Goal: Task Accomplishment & Management: Use online tool/utility

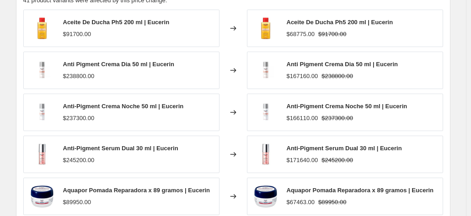
scroll to position [425, 0]
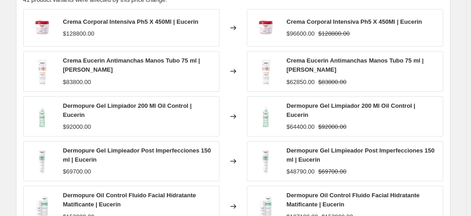
click at [43, 210] on div "Crema Corporal Intensiva Ph5 X 450Ml | Eucerin $128800.00 Changed to Crema Corp…" at bounding box center [233, 128] width 420 height 238
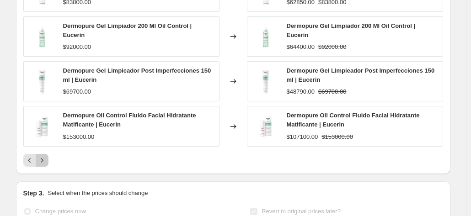
scroll to position [505, 0]
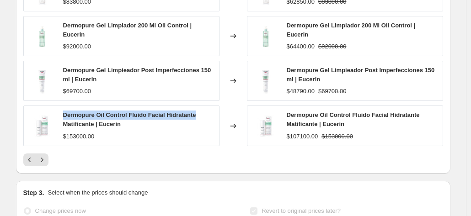
drag, startPoint x: 66, startPoint y: 95, endPoint x: 199, endPoint y: 89, distance: 133.7
click at [199, 106] on div "Dermopure Oil Control Fluido Facial Hidratante Matificante | Eucerin $153000.00" at bounding box center [121, 126] width 196 height 40
copy span "Dermopure Oil Control Fluido Facial Hidratante"
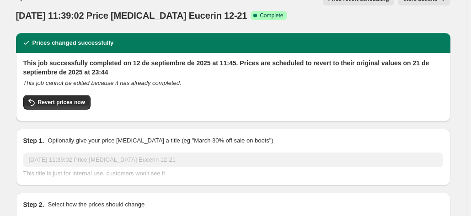
scroll to position [0, 0]
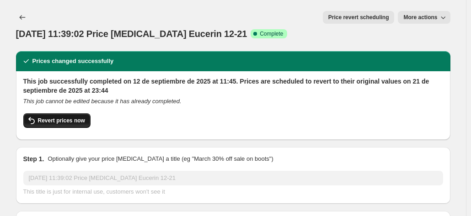
click at [57, 117] on span "Revert prices now" at bounding box center [61, 120] width 47 height 7
checkbox input "false"
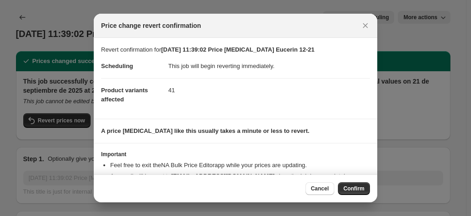
click at [249, 133] on b "A price [MEDICAL_DATA] like this usually takes a minute or less to revert." at bounding box center [205, 131] width 209 height 7
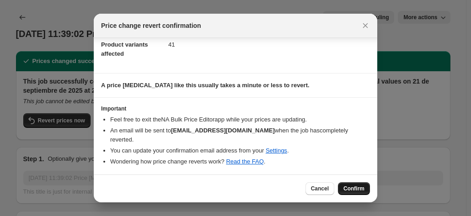
click at [355, 190] on span "Confirm" at bounding box center [354, 188] width 21 height 7
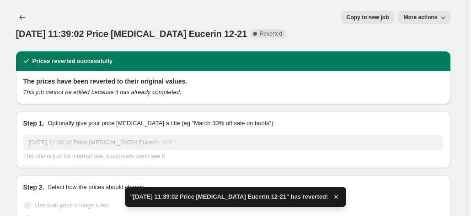
click at [373, 15] on span "Copy to new job" at bounding box center [368, 17] width 43 height 7
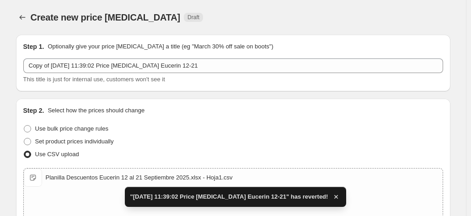
scroll to position [207, 0]
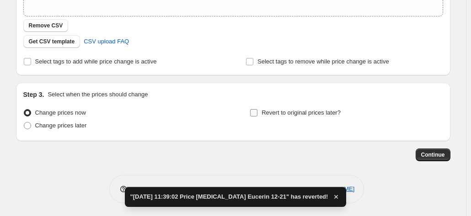
click at [258, 112] on input "Revert to original prices later?" at bounding box center [253, 112] width 7 height 7
checkbox input "true"
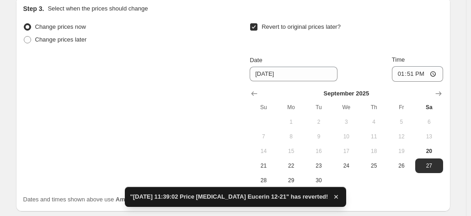
scroll to position [298, 0]
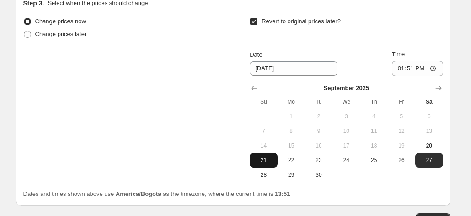
click at [260, 164] on button "21" at bounding box center [263, 160] width 27 height 15
type input "[DATE]"
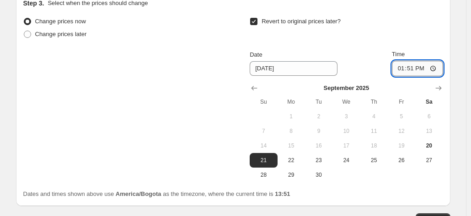
click at [398, 69] on input "13:51" at bounding box center [417, 69] width 51 height 16
type input "23:51"
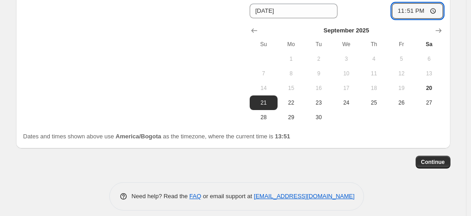
scroll to position [357, 0]
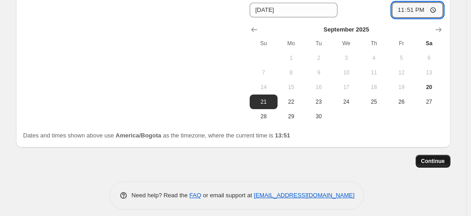
click at [435, 163] on span "Continue" at bounding box center [433, 161] width 24 height 7
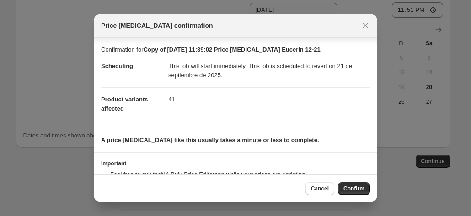
scroll to position [35, 0]
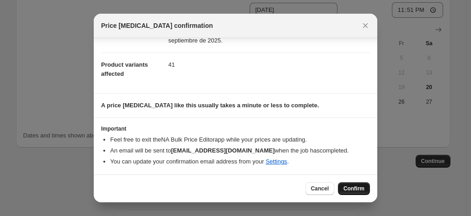
click at [358, 192] on span "Confirm" at bounding box center [354, 188] width 21 height 7
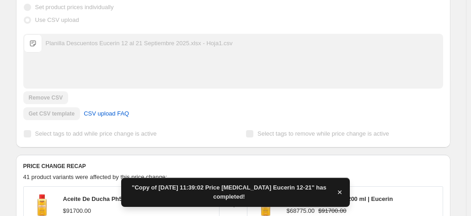
scroll to position [215, 0]
